Goal: Navigation & Orientation: Find specific page/section

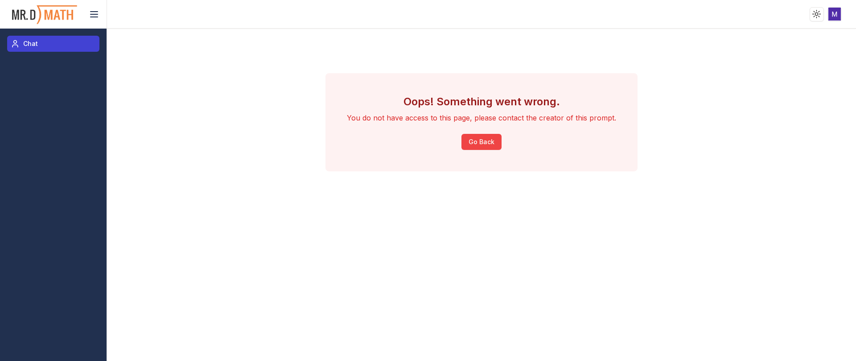
click at [33, 37] on link "Chat" at bounding box center [53, 44] width 92 height 16
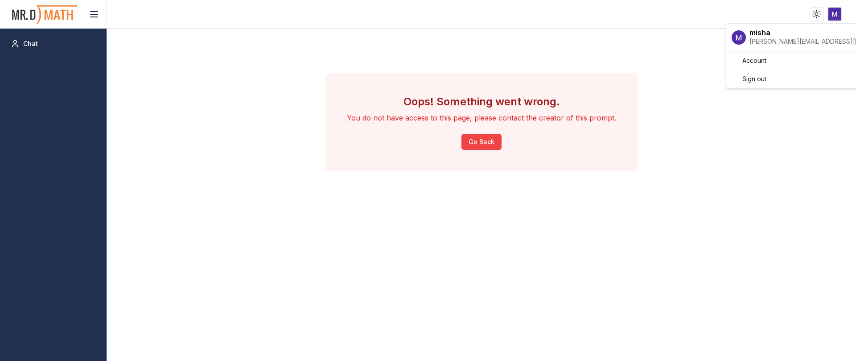
click at [839, 15] on html "Toggle theme Toggle user menu Chat Oops! Something went wrong. You do not have …" at bounding box center [428, 180] width 856 height 361
click at [23, 42] on html "Toggle theme Toggle user menu Chat Oops! Something went wrong. You do not have …" at bounding box center [428, 180] width 856 height 361
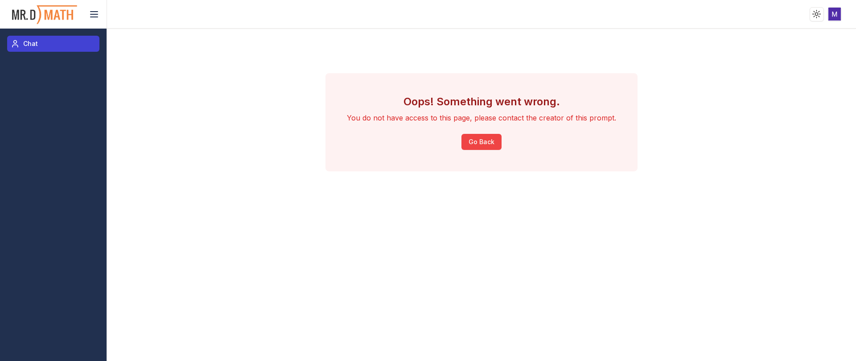
click at [26, 44] on span "Chat" at bounding box center [30, 43] width 15 height 9
click at [30, 11] on img at bounding box center [44, 15] width 67 height 24
